Goal: Task Accomplishment & Management: Use online tool/utility

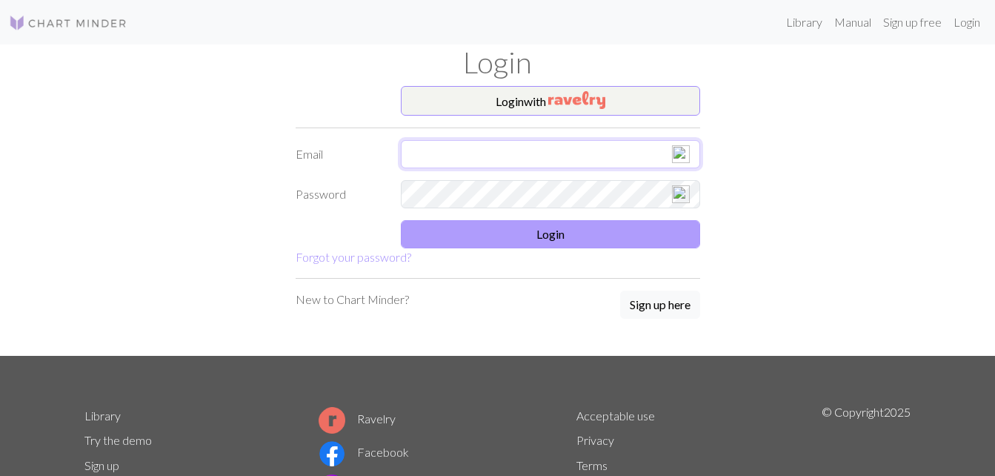
type input "[EMAIL_ADDRESS][DOMAIN_NAME]"
click at [544, 234] on button "Login" at bounding box center [550, 234] width 299 height 28
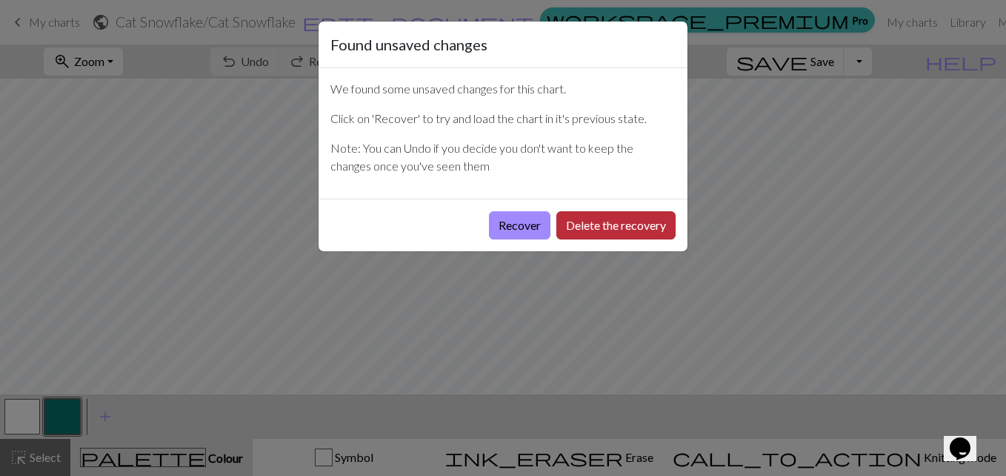
click at [571, 230] on button "Delete the recovery" at bounding box center [616, 225] width 119 height 28
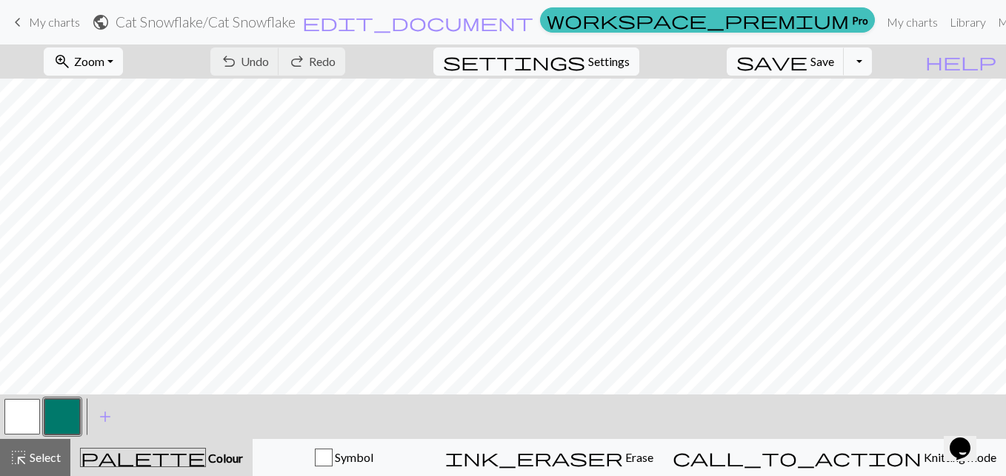
click at [16, 24] on span "keyboard_arrow_left" at bounding box center [18, 22] width 18 height 21
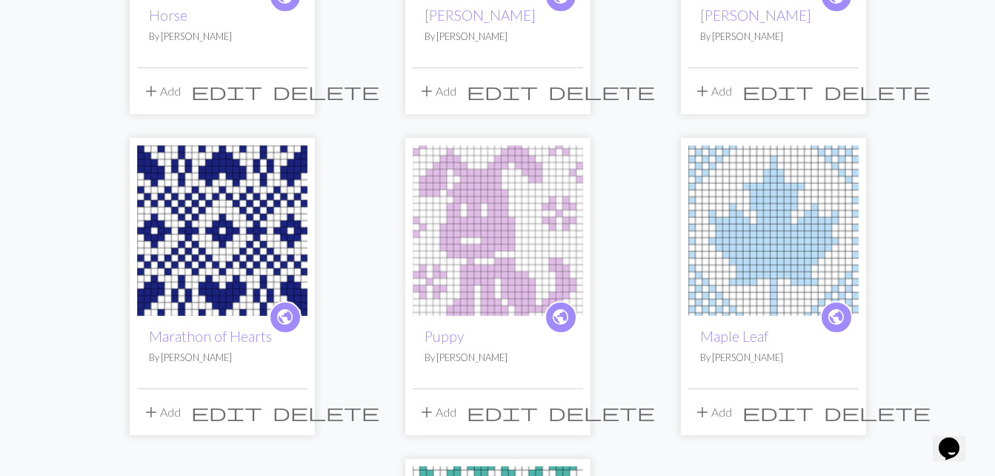
scroll to position [972, 0]
click at [514, 216] on img at bounding box center [498, 230] width 170 height 170
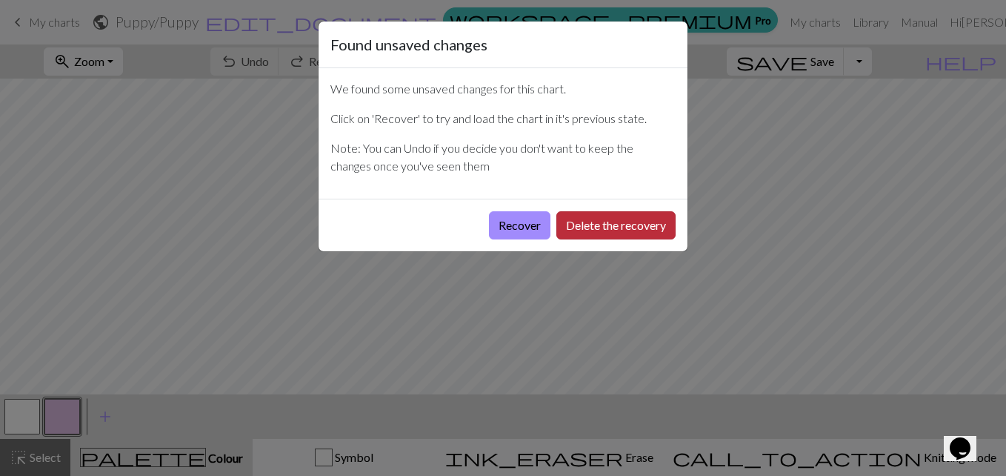
click at [584, 219] on button "Delete the recovery" at bounding box center [616, 225] width 119 height 28
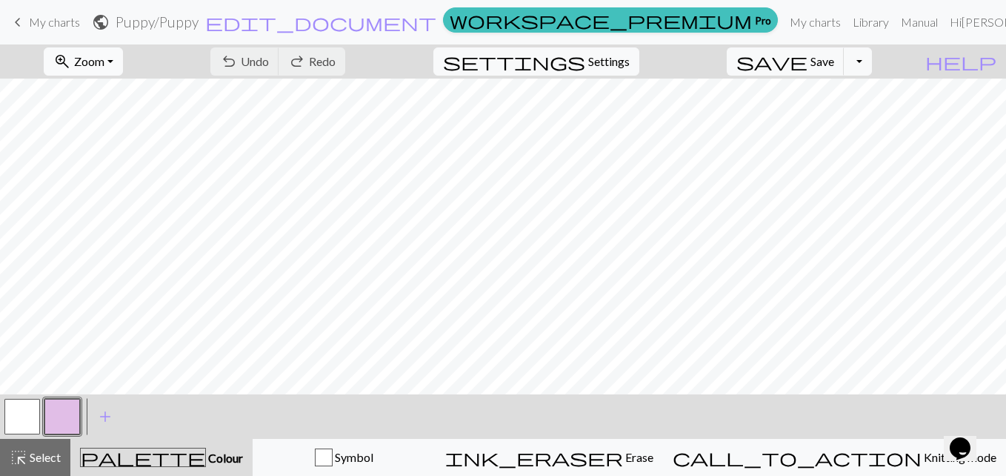
click at [123, 63] on button "zoom_in Zoom Zoom" at bounding box center [83, 61] width 79 height 28
click at [110, 174] on button "50%" at bounding box center [102, 178] width 117 height 24
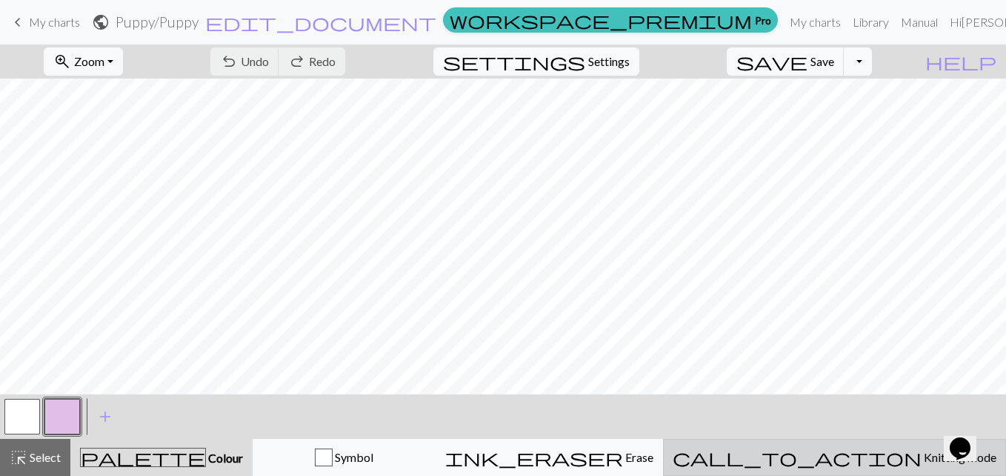
click at [922, 459] on span "Knitting mode" at bounding box center [959, 457] width 75 height 14
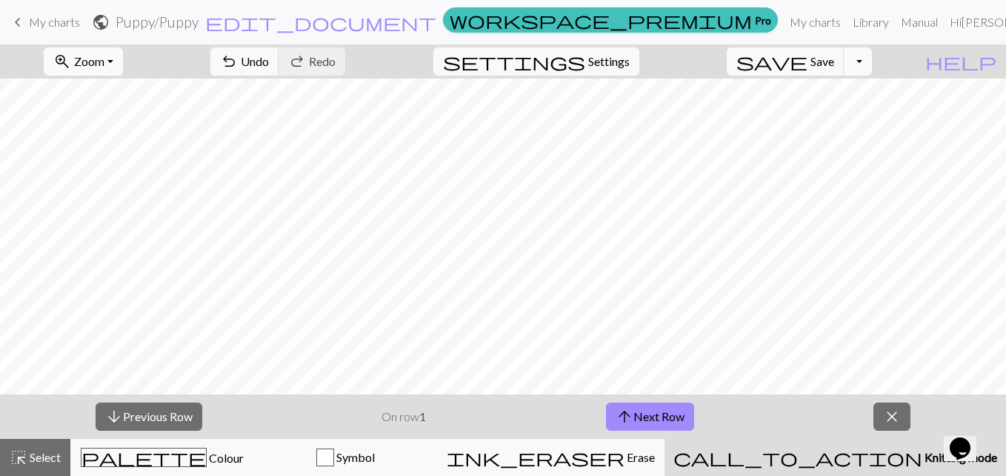
click at [123, 63] on button "zoom_in Zoom Zoom" at bounding box center [83, 61] width 79 height 28
click at [119, 225] on button "150%" at bounding box center [102, 225] width 117 height 24
click at [649, 410] on button "arrow_upward Next Row" at bounding box center [650, 416] width 88 height 28
click at [676, 422] on button "arrow_upward Next Row" at bounding box center [650, 416] width 88 height 28
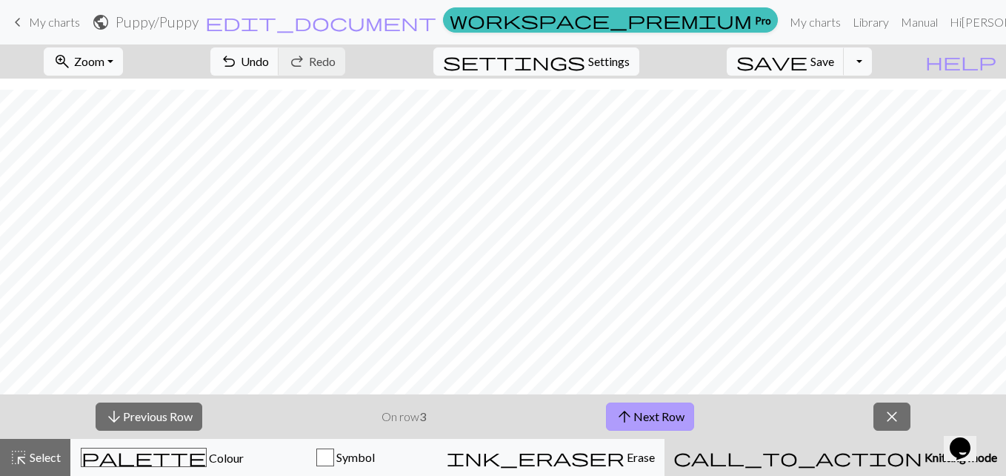
click at [646, 406] on button "arrow_upward Next Row" at bounding box center [650, 416] width 88 height 28
click at [682, 411] on button "arrow_upward Next Row" at bounding box center [650, 416] width 88 height 28
click at [654, 414] on button "arrow_upward Next Row" at bounding box center [650, 416] width 88 height 28
click at [657, 411] on button "arrow_upward Next Row" at bounding box center [650, 416] width 88 height 28
click at [646, 413] on button "arrow_upward Next Row" at bounding box center [650, 416] width 88 height 28
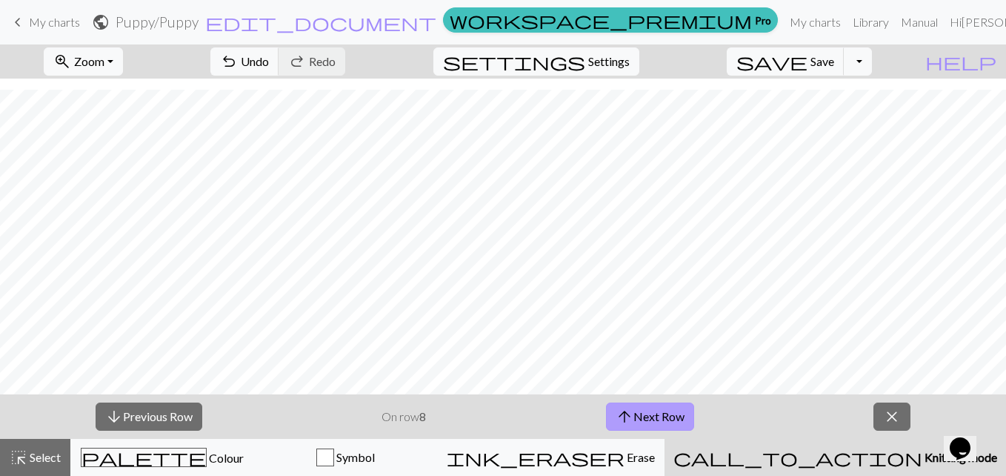
click at [656, 414] on button "arrow_upward Next Row" at bounding box center [650, 416] width 88 height 28
click at [664, 419] on button "arrow_upward Next Row" at bounding box center [650, 416] width 88 height 28
click at [681, 411] on button "arrow_upward Next Row" at bounding box center [652, 416] width 88 height 28
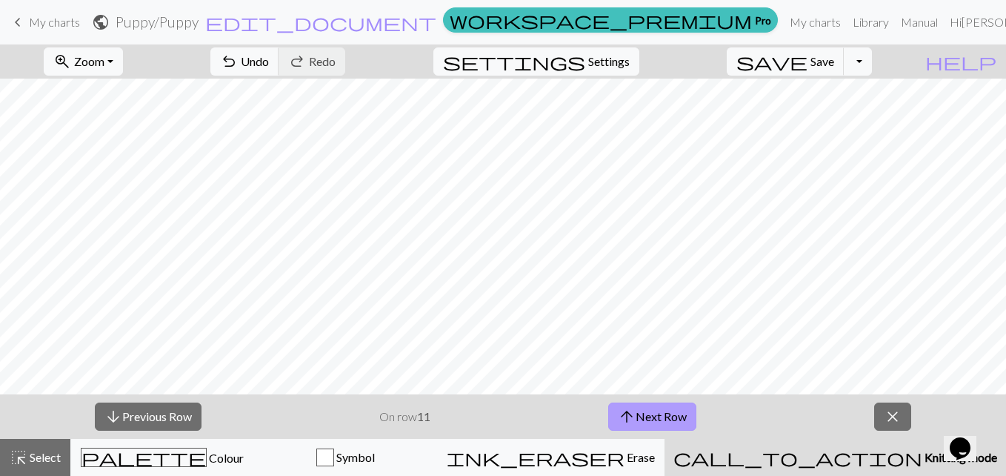
click at [668, 422] on button "arrow_upward Next Row" at bounding box center [652, 416] width 88 height 28
click at [664, 402] on div "arrow_downward Previous Row On row 12 arrow_upward Next Row close" at bounding box center [503, 416] width 1006 height 44
click at [663, 411] on button "arrow_upward Next Row" at bounding box center [652, 416] width 88 height 28
click at [651, 410] on button "arrow_upward Next Row" at bounding box center [652, 416] width 88 height 28
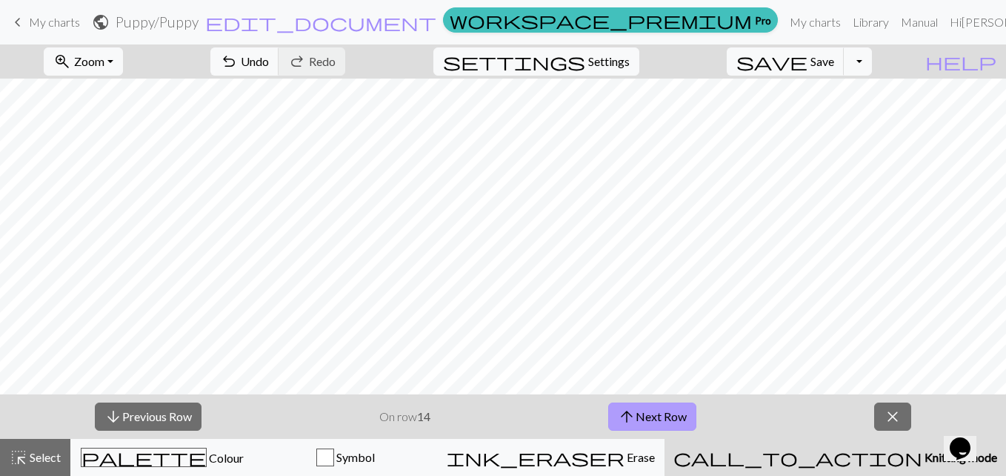
click at [662, 408] on button "arrow_upward Next Row" at bounding box center [652, 416] width 88 height 28
click at [646, 424] on button "arrow_upward Next Row" at bounding box center [652, 416] width 88 height 28
click at [662, 418] on button "arrow_upward Next Row" at bounding box center [652, 416] width 88 height 28
click at [655, 410] on button "arrow_upward Next Row" at bounding box center [652, 416] width 88 height 28
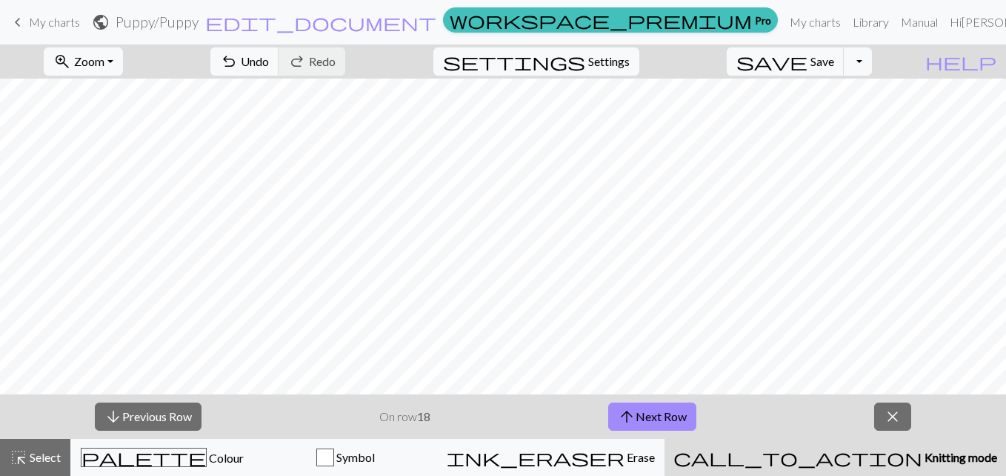
scroll to position [321, 0]
click at [676, 416] on button "arrow_upward Next Row" at bounding box center [652, 416] width 88 height 28
click at [642, 410] on button "arrow_upward Next Row" at bounding box center [652, 416] width 88 height 28
click at [662, 421] on button "arrow_upward Next Row" at bounding box center [652, 416] width 88 height 28
